Goal: Task Accomplishment & Management: Manage account settings

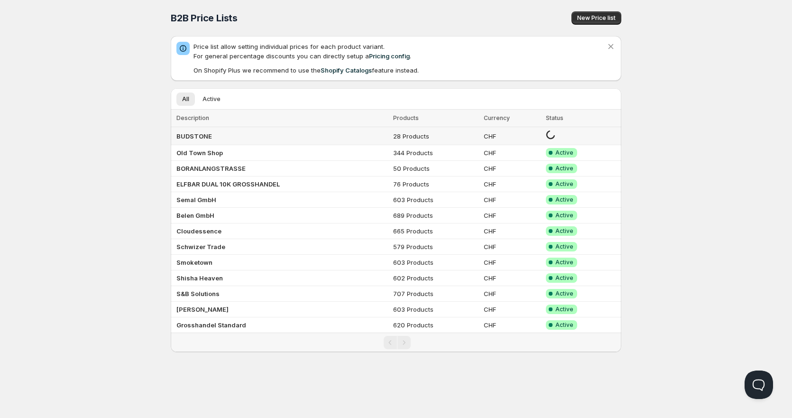
click at [209, 137] on b "BUDSTONE" at bounding box center [194, 136] width 36 height 8
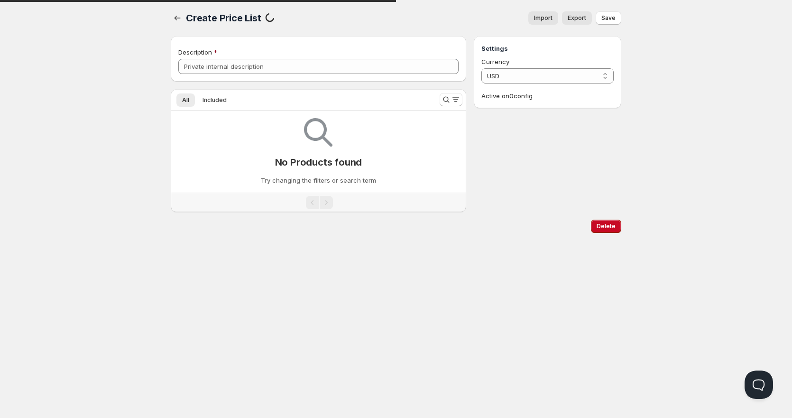
type input "BUDSTONE"
select select "CHF"
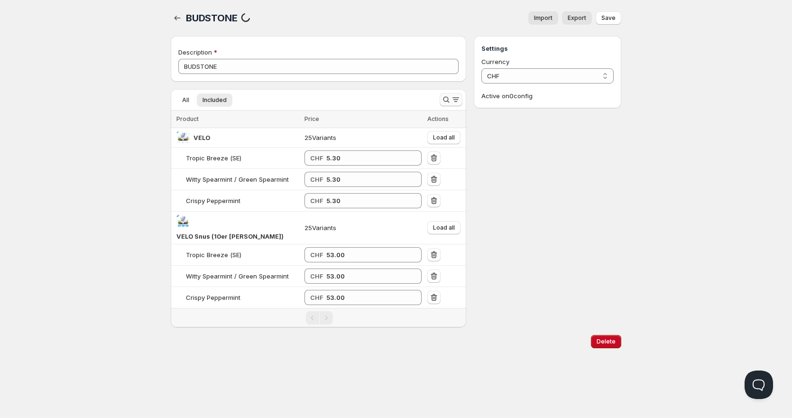
click at [441, 101] on icon "Search and filter results" at bounding box center [445, 99] width 9 height 9
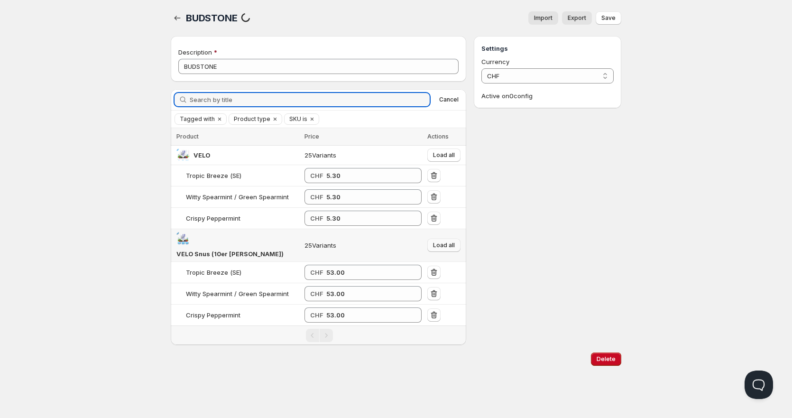
click at [457, 240] on button "Load all" at bounding box center [443, 244] width 33 height 13
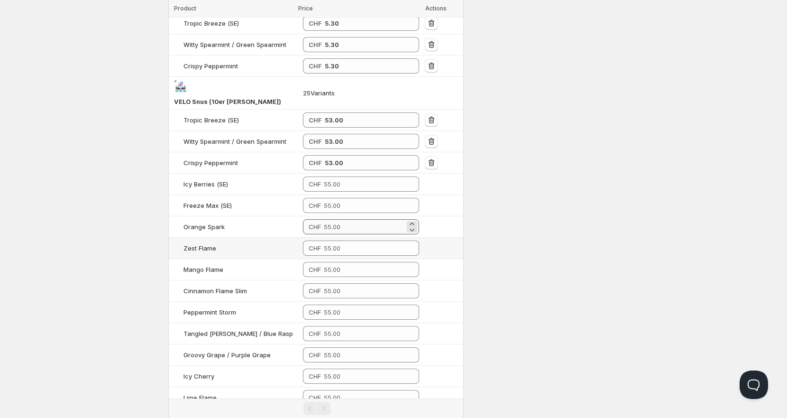
scroll to position [151, 0]
click at [348, 178] on input "number" at bounding box center [364, 185] width 81 height 15
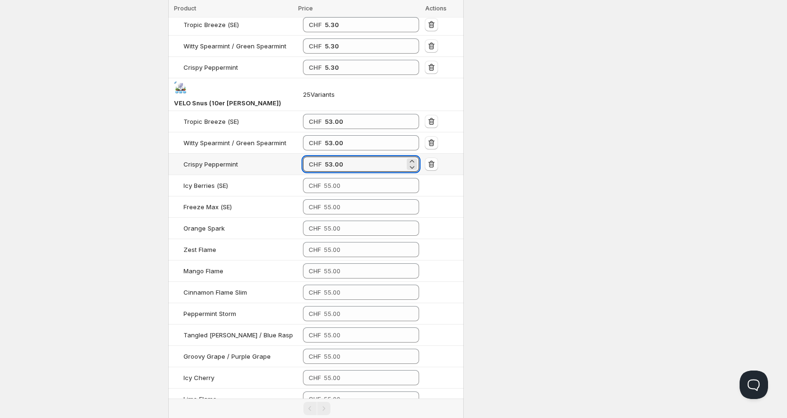
drag, startPoint x: 350, startPoint y: 151, endPoint x: 266, endPoint y: 161, distance: 84.0
click at [267, 161] on tr "Crispy Peppermint CHF 53.00" at bounding box center [315, 164] width 295 height 21
click at [339, 178] on input "number" at bounding box center [364, 185] width 81 height 15
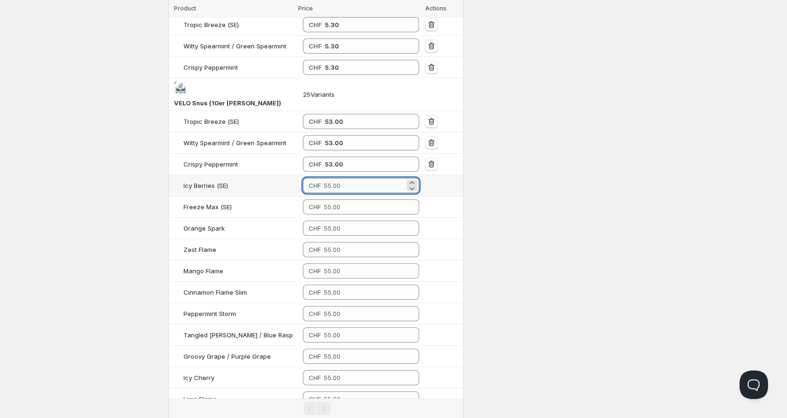
paste input "53.00"
type input "53.00"
click at [344, 199] on input "number" at bounding box center [364, 206] width 81 height 15
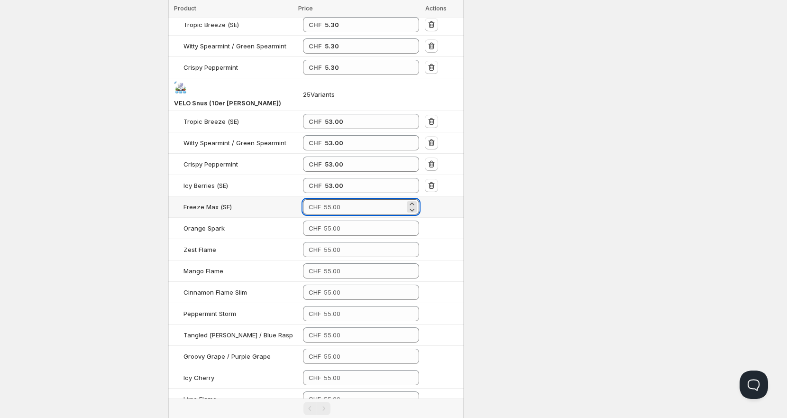
paste input "53.00"
type input "53.00"
click at [351, 220] on input "number" at bounding box center [364, 227] width 81 height 15
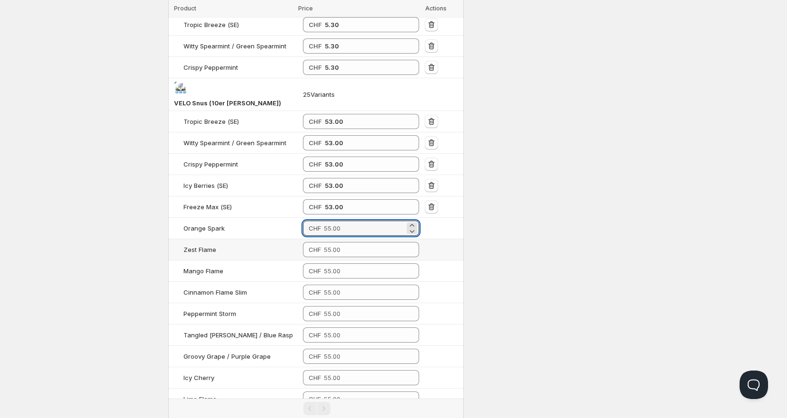
paste input "53.00"
type input "53.00"
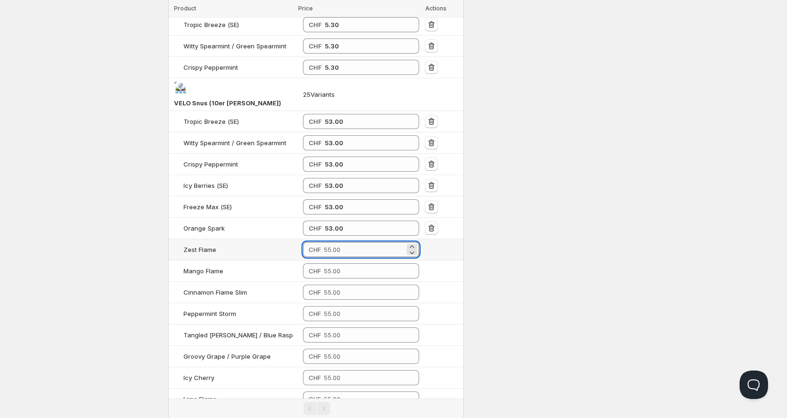
click at [354, 242] on input "number" at bounding box center [364, 249] width 81 height 15
paste input "53.00"
type input "53.00"
click at [352, 267] on td "CHF" at bounding box center [361, 270] width 122 height 21
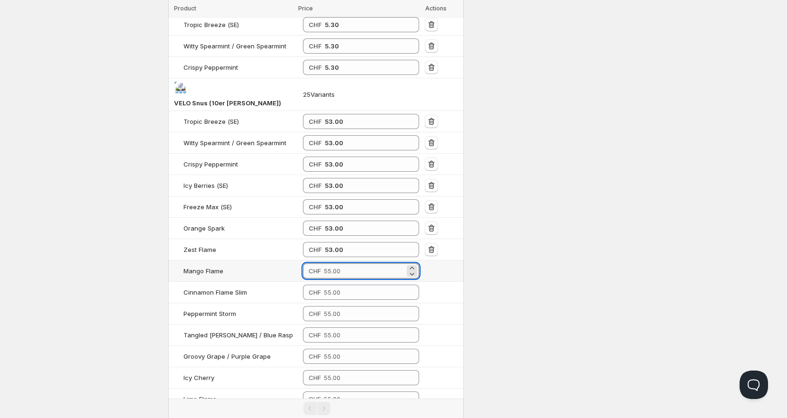
click at [357, 263] on input "number" at bounding box center [364, 270] width 81 height 15
paste input "53.00"
type input "53.00"
click at [352, 288] on td "CHF" at bounding box center [361, 292] width 122 height 21
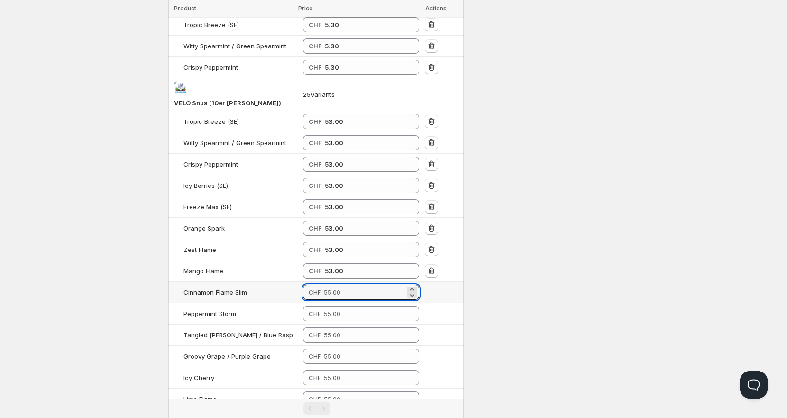
drag, startPoint x: 352, startPoint y: 283, endPoint x: 353, endPoint y: 288, distance: 4.8
click at [353, 284] on input "number" at bounding box center [364, 291] width 81 height 15
paste input "53.00"
type input "53.00"
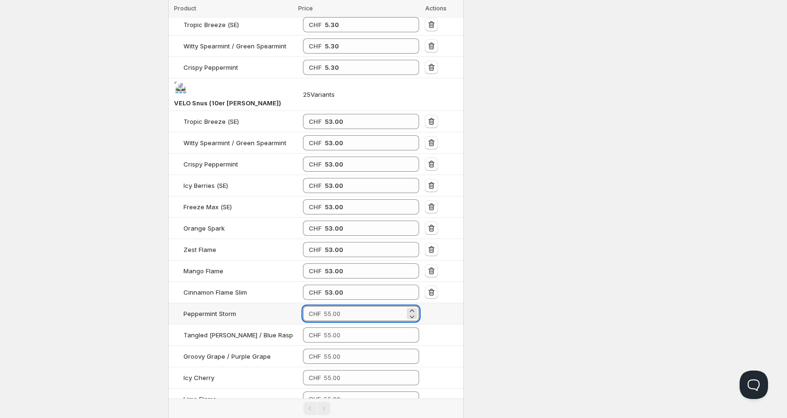
click at [352, 306] on input "number" at bounding box center [364, 313] width 81 height 15
paste input "53.00"
type input "53.00"
click at [351, 327] on input "number" at bounding box center [364, 334] width 81 height 15
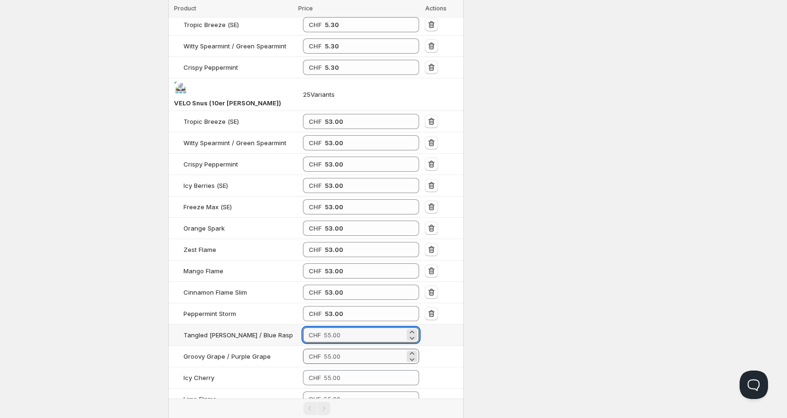
paste input "53.00"
type input "53.00"
click at [351, 348] on input "number" at bounding box center [364, 355] width 81 height 15
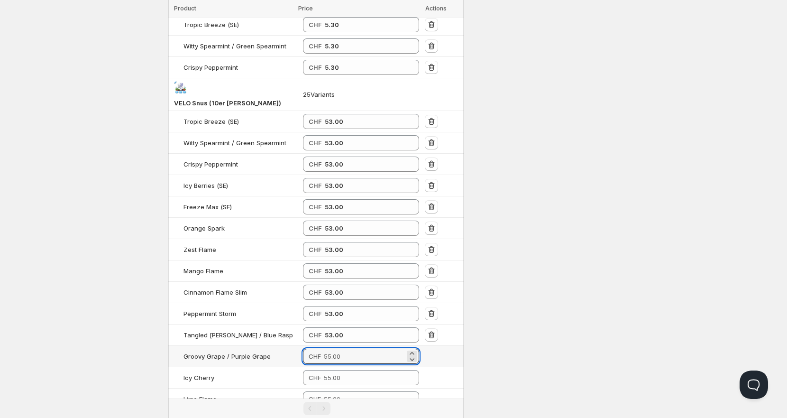
paste input "53.00"
type input "53.00"
click at [351, 370] on input "number" at bounding box center [364, 377] width 81 height 15
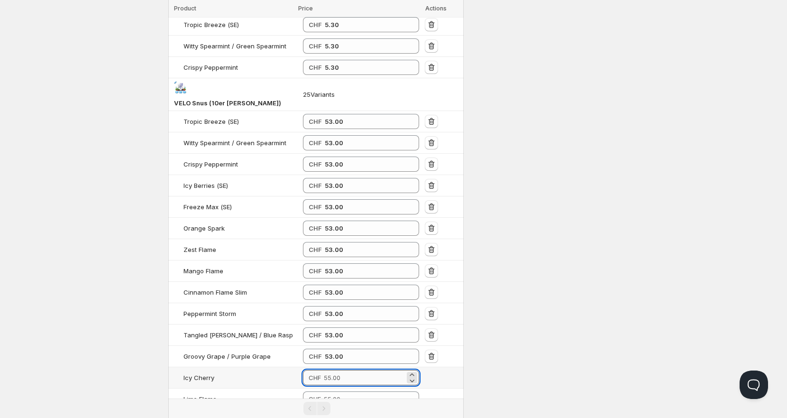
paste input "53.00"
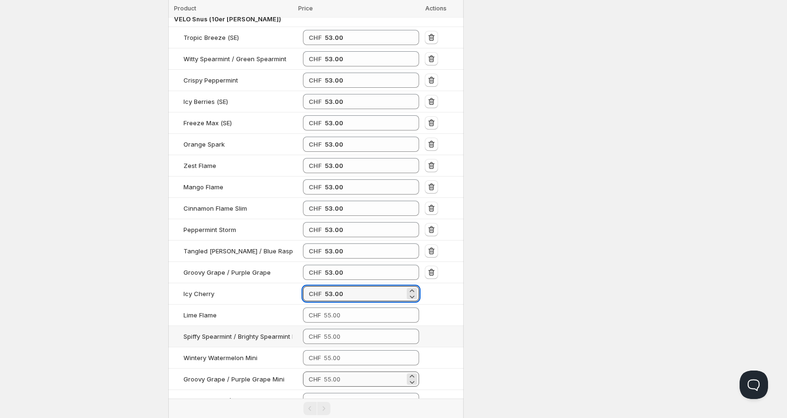
scroll to position [246, 0]
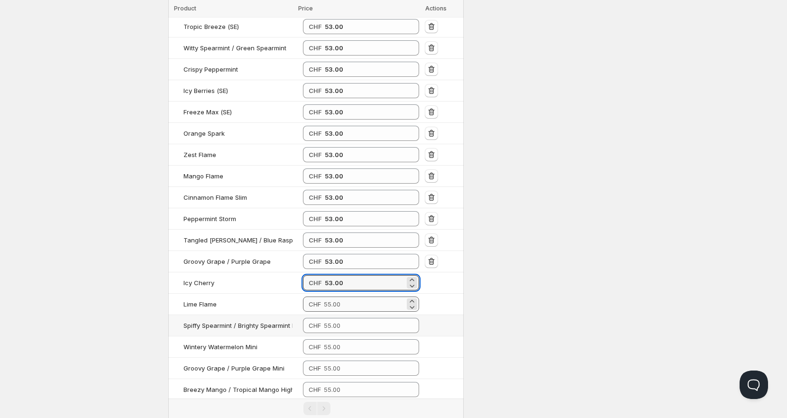
type input "53.00"
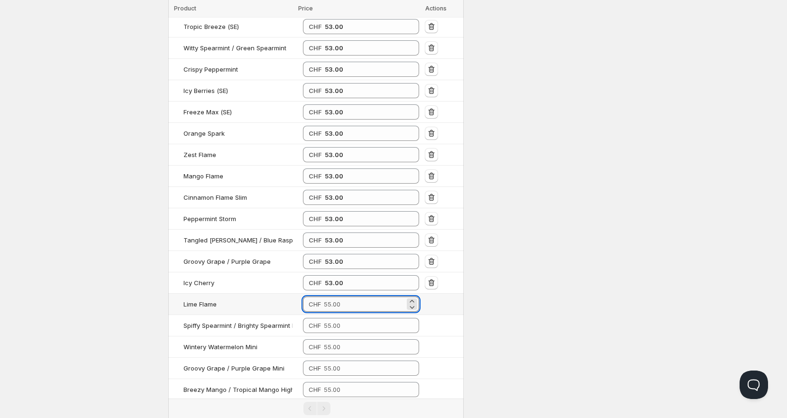
click at [345, 296] on input "number" at bounding box center [364, 303] width 81 height 15
paste input "53.00"
type input "53.00"
drag, startPoint x: 347, startPoint y: 311, endPoint x: 349, endPoint y: 316, distance: 6.0
click at [348, 318] on input "number" at bounding box center [364, 325] width 81 height 15
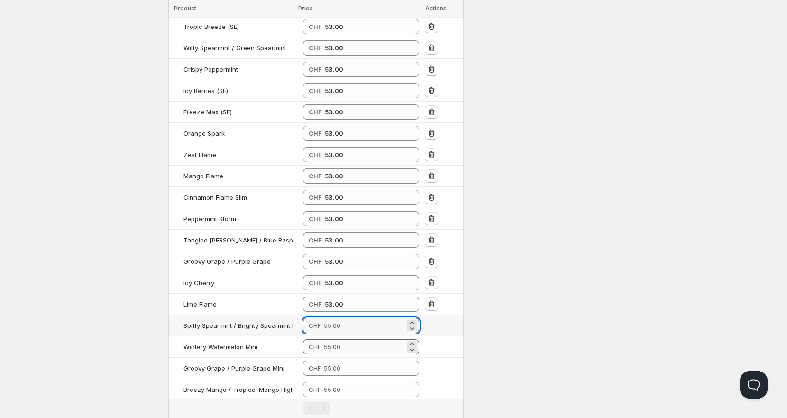
paste input "53.00"
type input "53.00"
click at [350, 339] on input "number" at bounding box center [364, 346] width 81 height 15
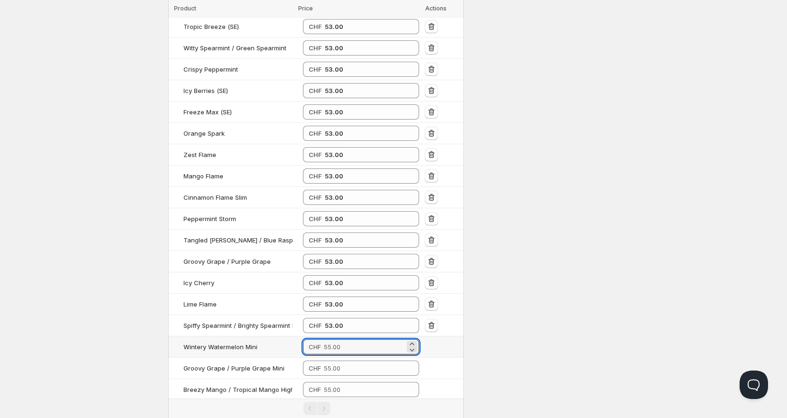
paste input "53.00"
type input "53.00"
click at [352, 360] on input "number" at bounding box center [364, 367] width 81 height 15
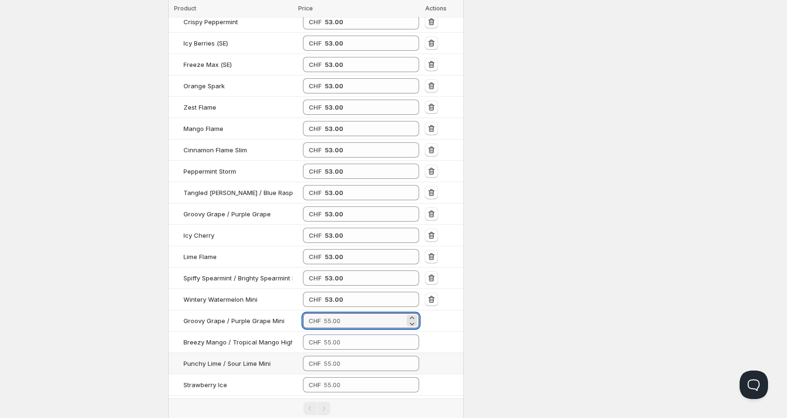
paste input "53.00"
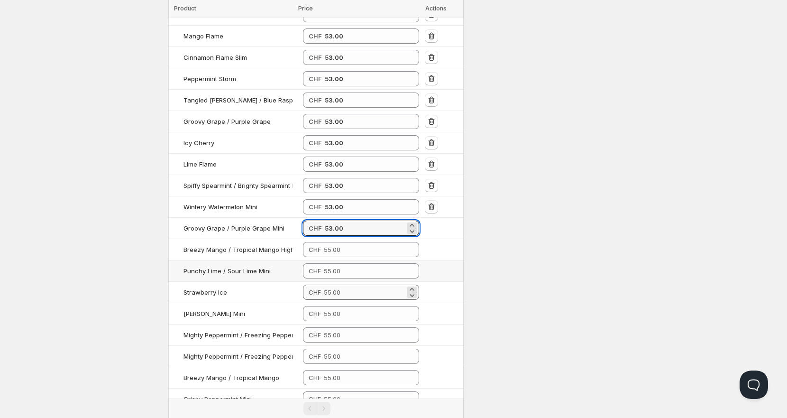
scroll to position [388, 0]
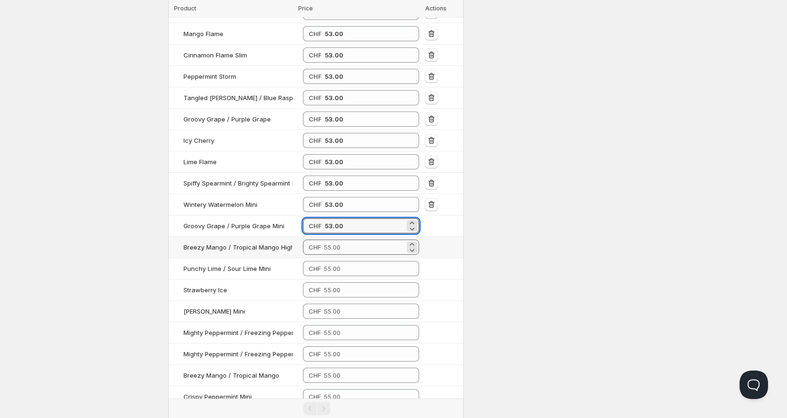
type input "53.00"
click at [347, 239] on input "number" at bounding box center [364, 246] width 81 height 15
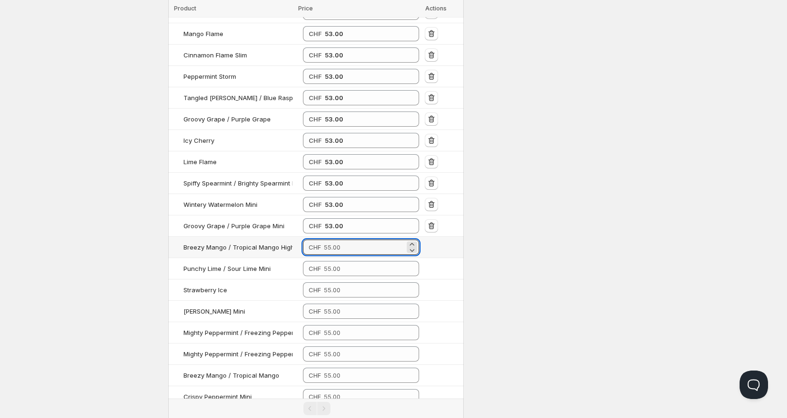
paste input "53.00"
type input "53.00"
click at [347, 261] on input "number" at bounding box center [364, 268] width 81 height 15
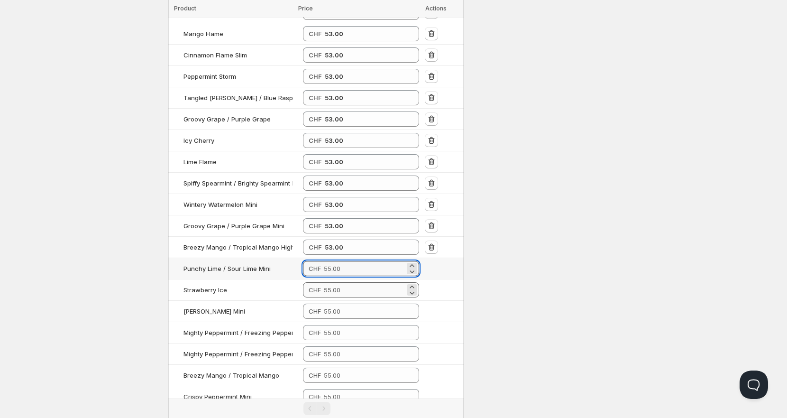
paste input "53.00"
type input "53.00"
click at [352, 282] on input "number" at bounding box center [364, 289] width 81 height 15
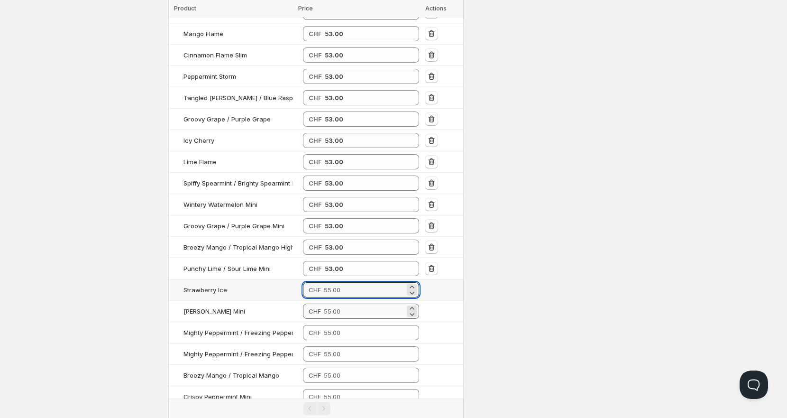
paste input "53.00"
type input "53.00"
click at [348, 303] on input "number" at bounding box center [364, 310] width 81 height 15
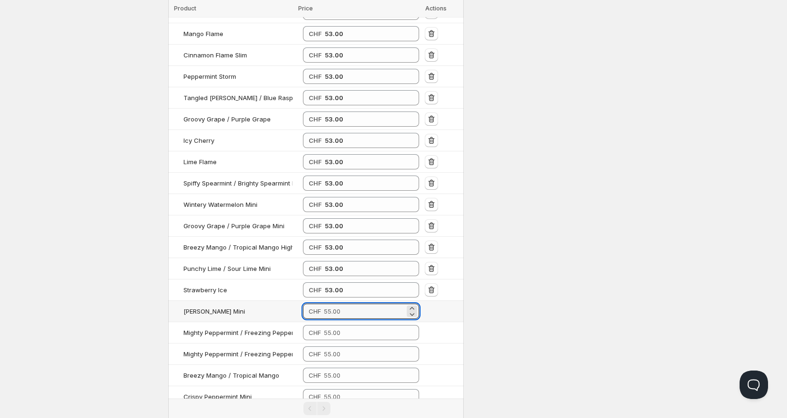
paste input "53.00"
type input "53.00"
click at [347, 325] on input "number" at bounding box center [364, 332] width 81 height 15
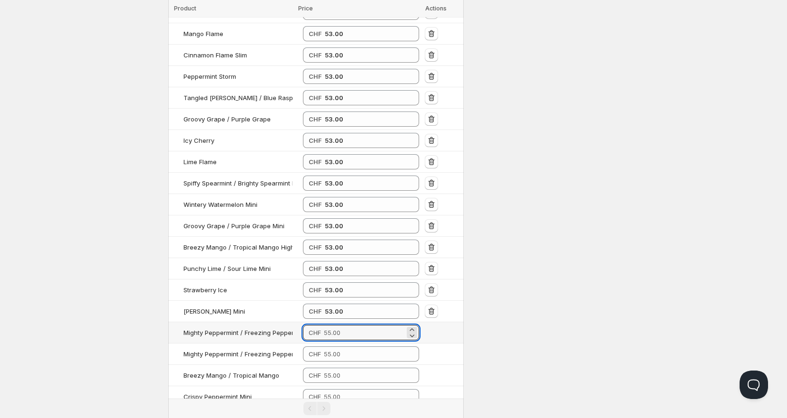
paste input "53.00"
type input "53.00"
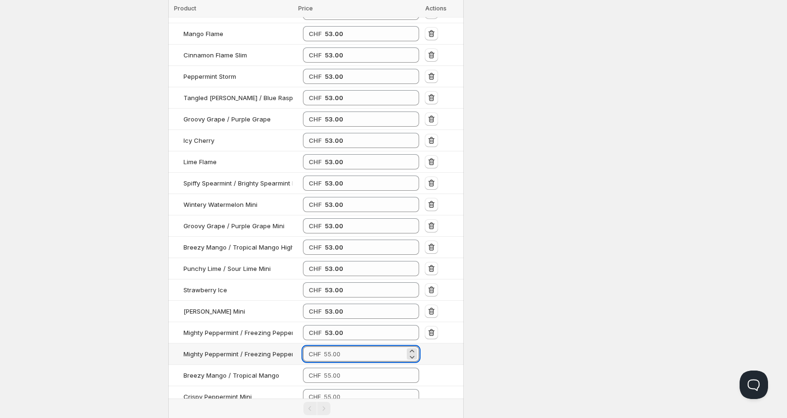
click at [349, 346] on input "number" at bounding box center [364, 353] width 81 height 15
paste input "53.00"
type input "53.00"
click at [354, 367] on input "number" at bounding box center [364, 374] width 81 height 15
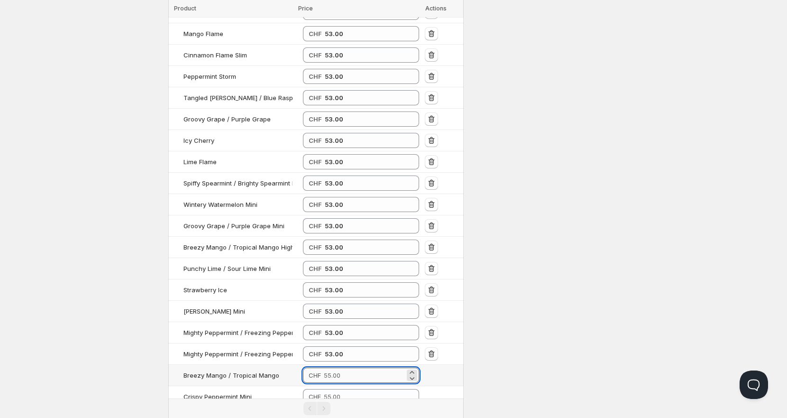
paste input "53.00"
type input "53.00"
click at [354, 389] on input "number" at bounding box center [364, 396] width 81 height 15
paste input "53.00"
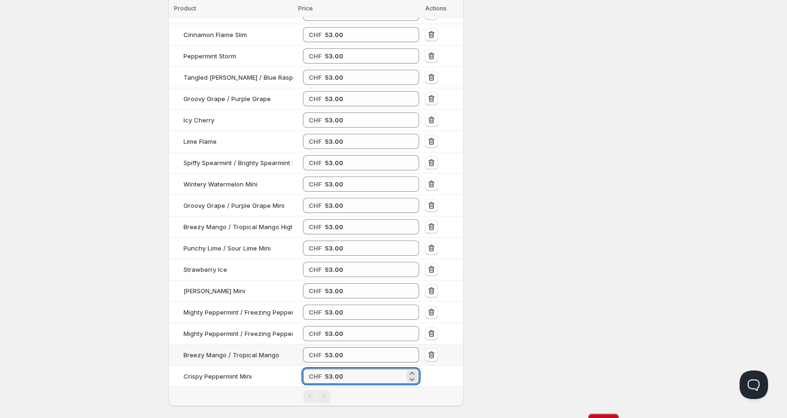
scroll to position [435, 0]
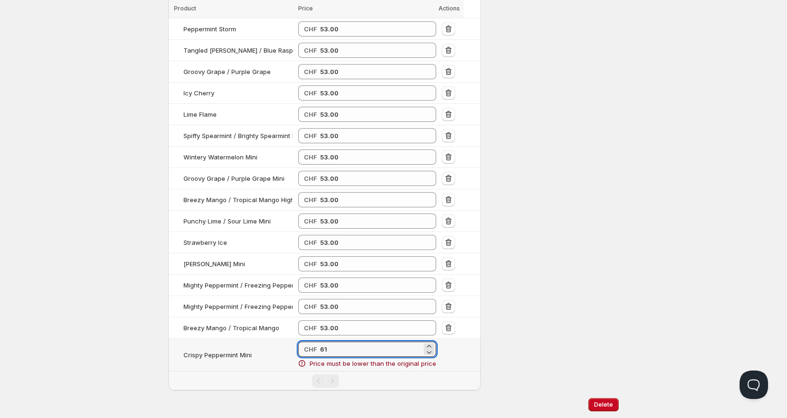
drag, startPoint x: 357, startPoint y: 335, endPoint x: 298, endPoint y: 337, distance: 59.8
click at [298, 338] on td "CHF 61 Price must be lower than the original price" at bounding box center [367, 354] width 144 height 33
paste input "53.00"
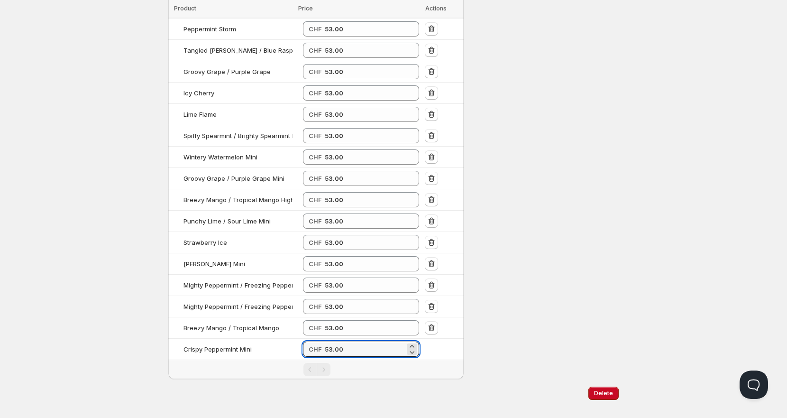
type input "53.00"
click at [321, 363] on div "Pagination" at bounding box center [323, 369] width 13 height 13
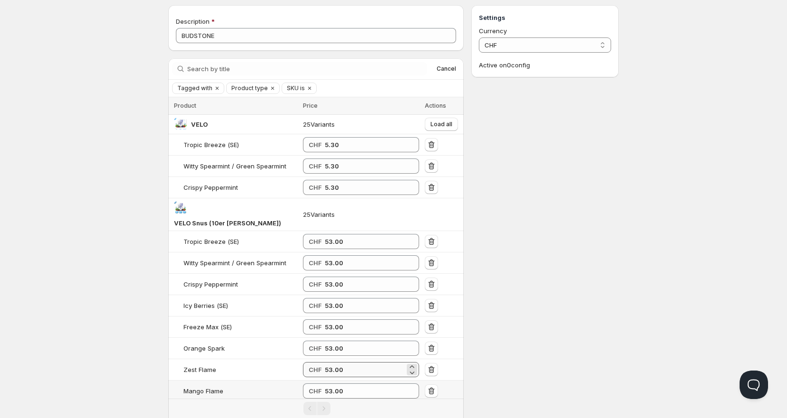
scroll to position [0, 0]
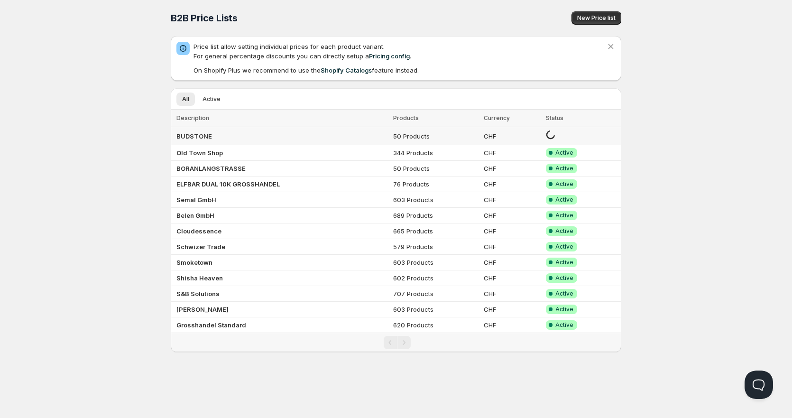
click at [208, 133] on b "BUDSTONE" at bounding box center [194, 136] width 36 height 8
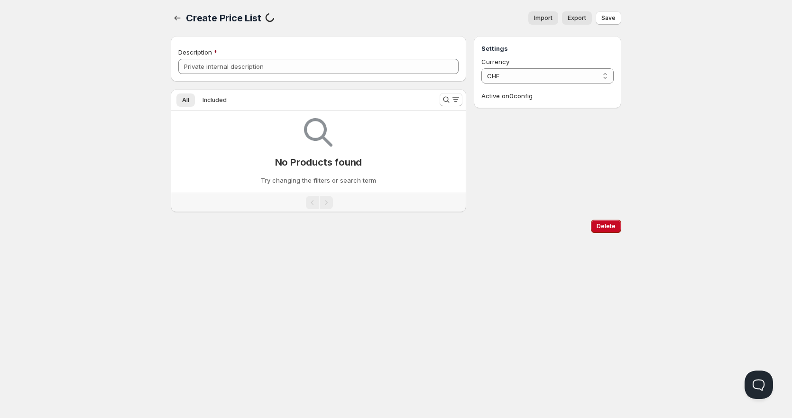
type input "BUDSTONE"
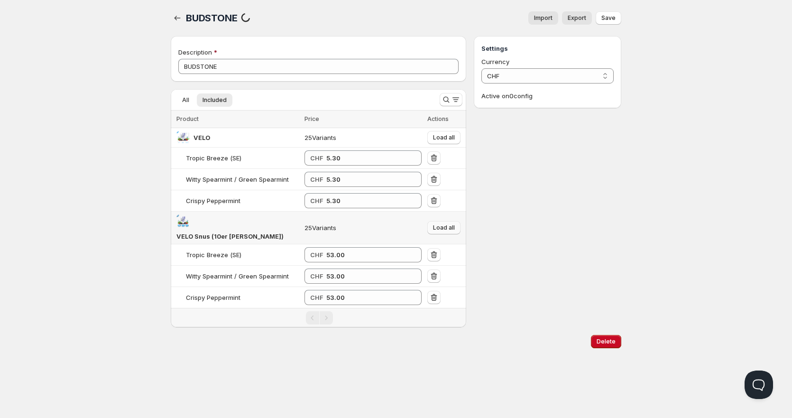
click at [444, 226] on button "Load all" at bounding box center [443, 227] width 33 height 13
